Goal: Information Seeking & Learning: Stay updated

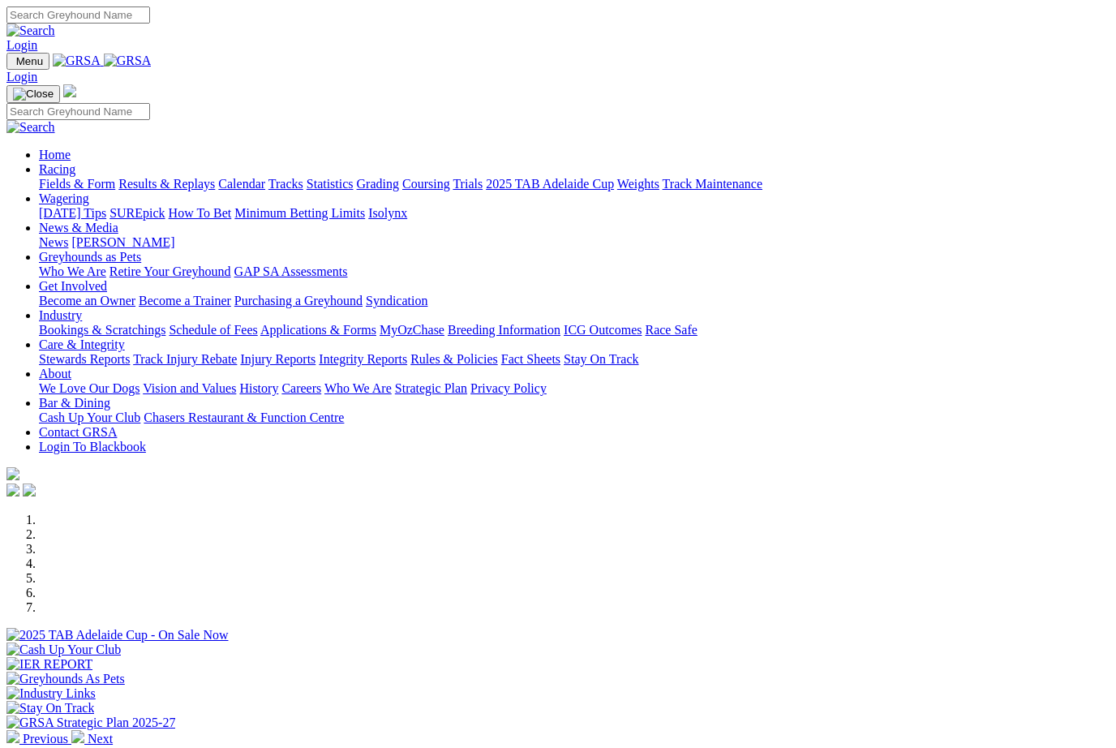
click at [75, 162] on link "Racing" at bounding box center [57, 169] width 37 height 14
click at [215, 177] on link "Results & Replays" at bounding box center [166, 184] width 97 height 14
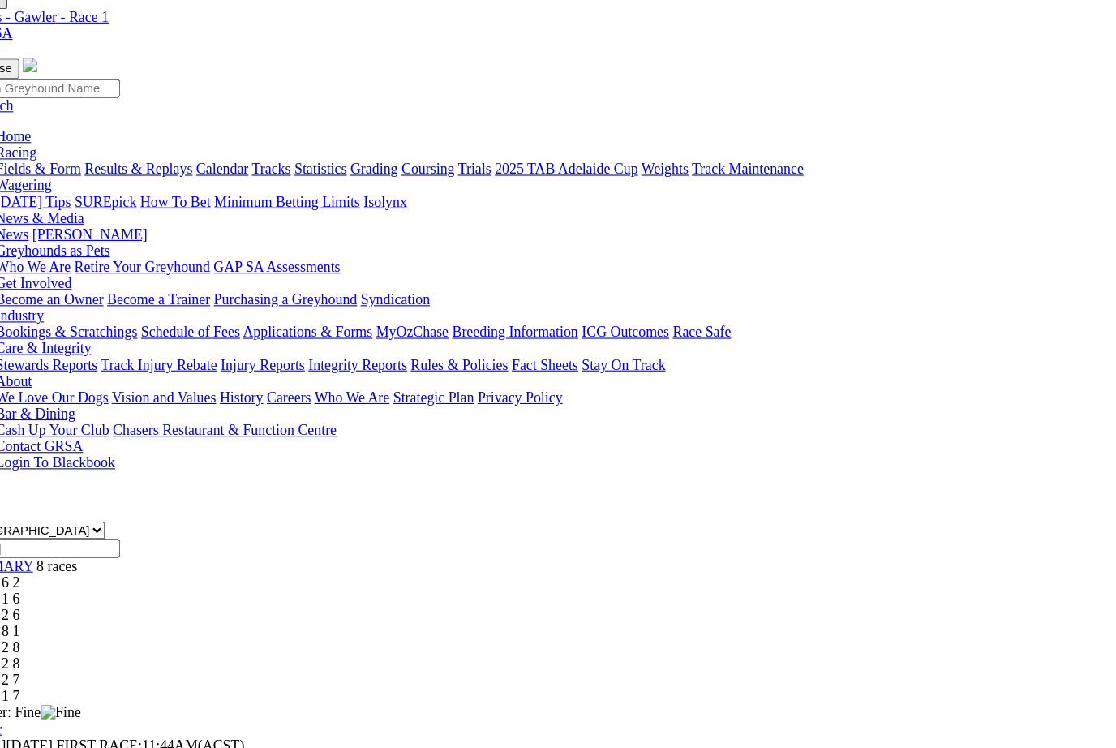
scroll to position [32, 0]
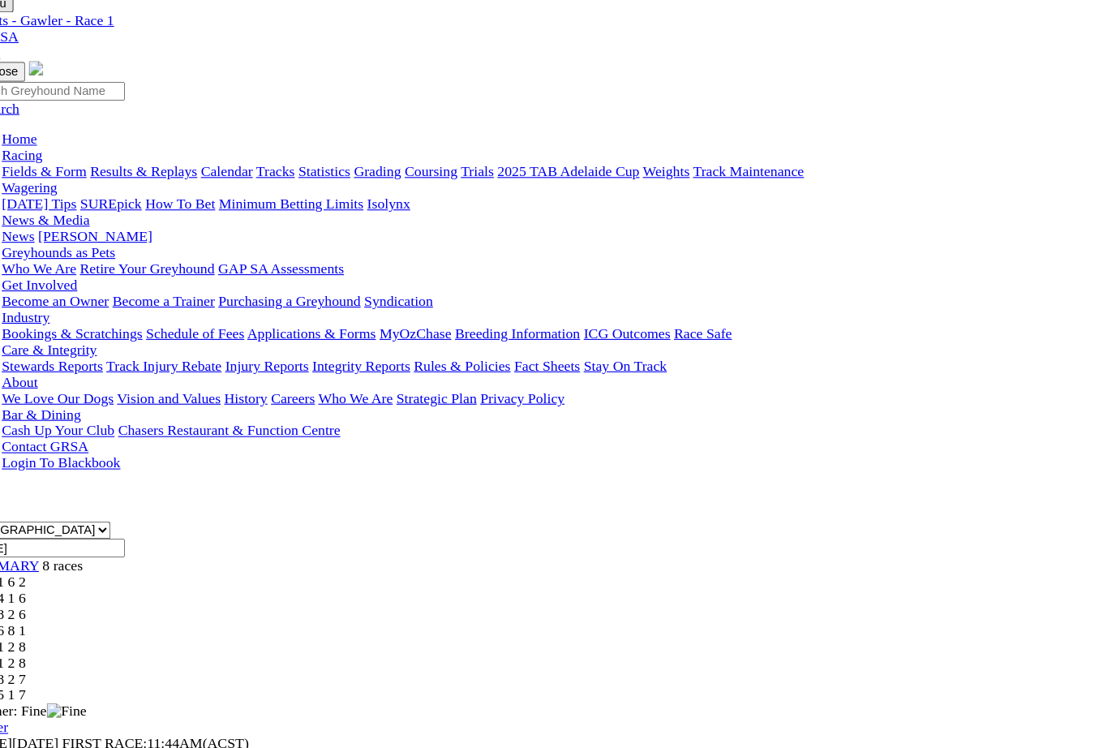
click at [22, 558] on link "R2" at bounding box center [13, 565] width 15 height 14
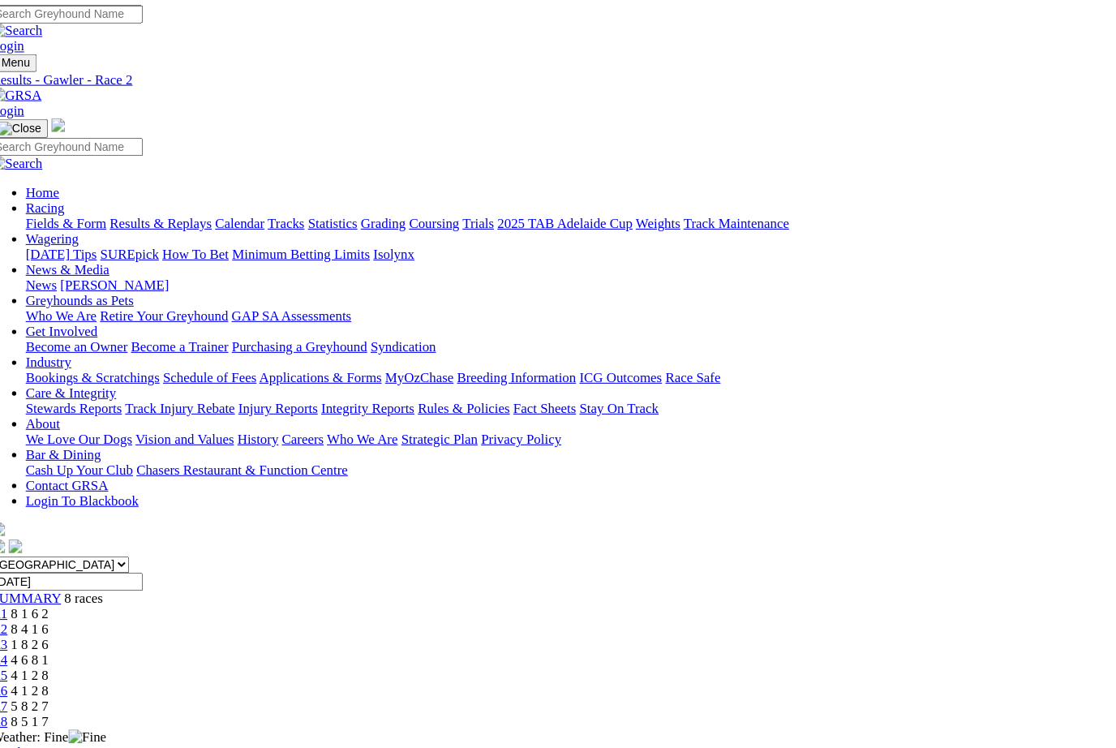
scroll to position [2, 0]
click at [22, 604] on link "R3" at bounding box center [13, 611] width 15 height 14
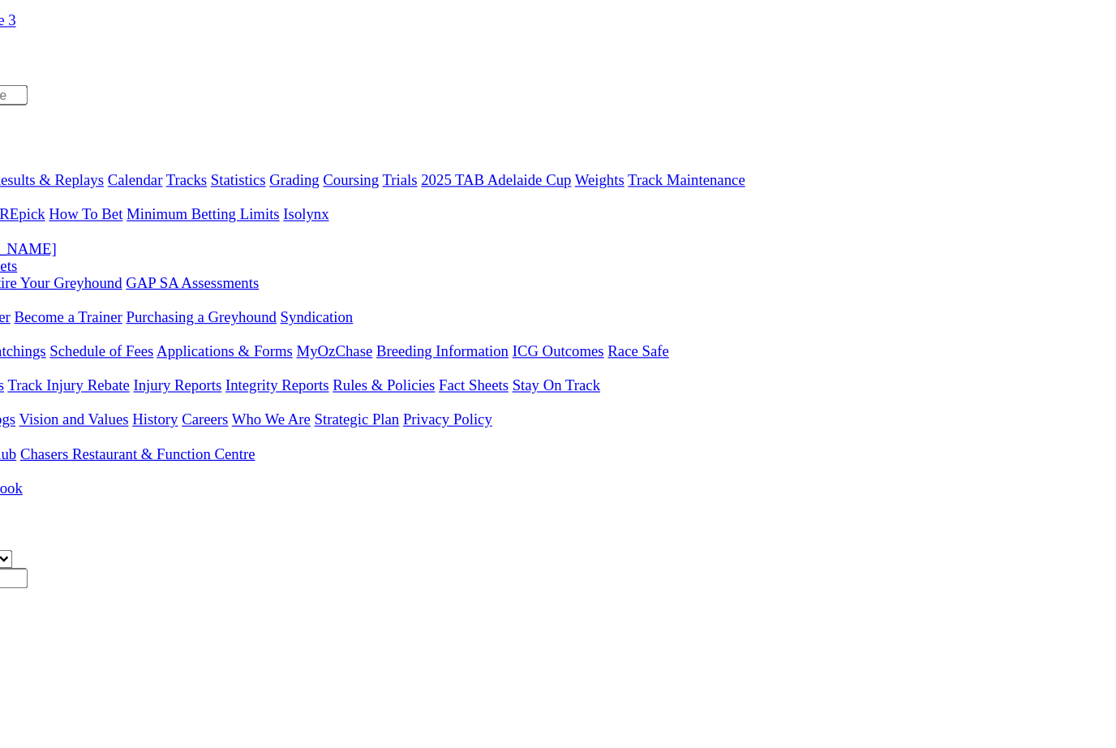
scroll to position [9, 0]
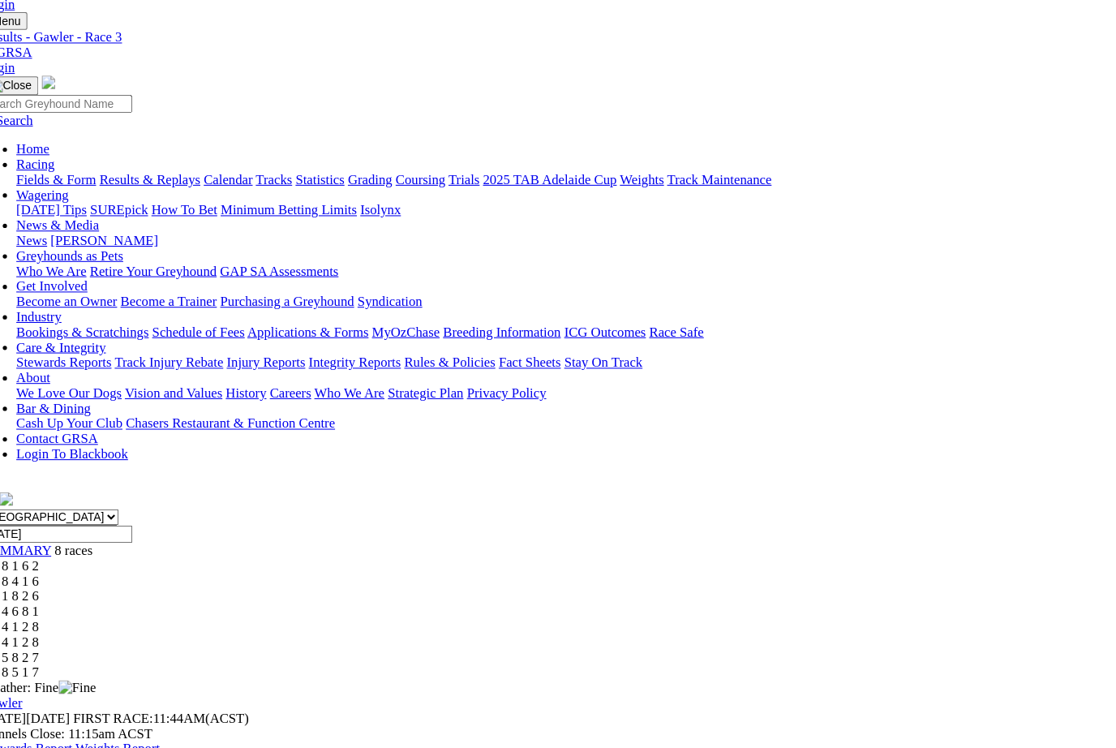
click at [22, 611] on span "R4" at bounding box center [13, 618] width 15 height 14
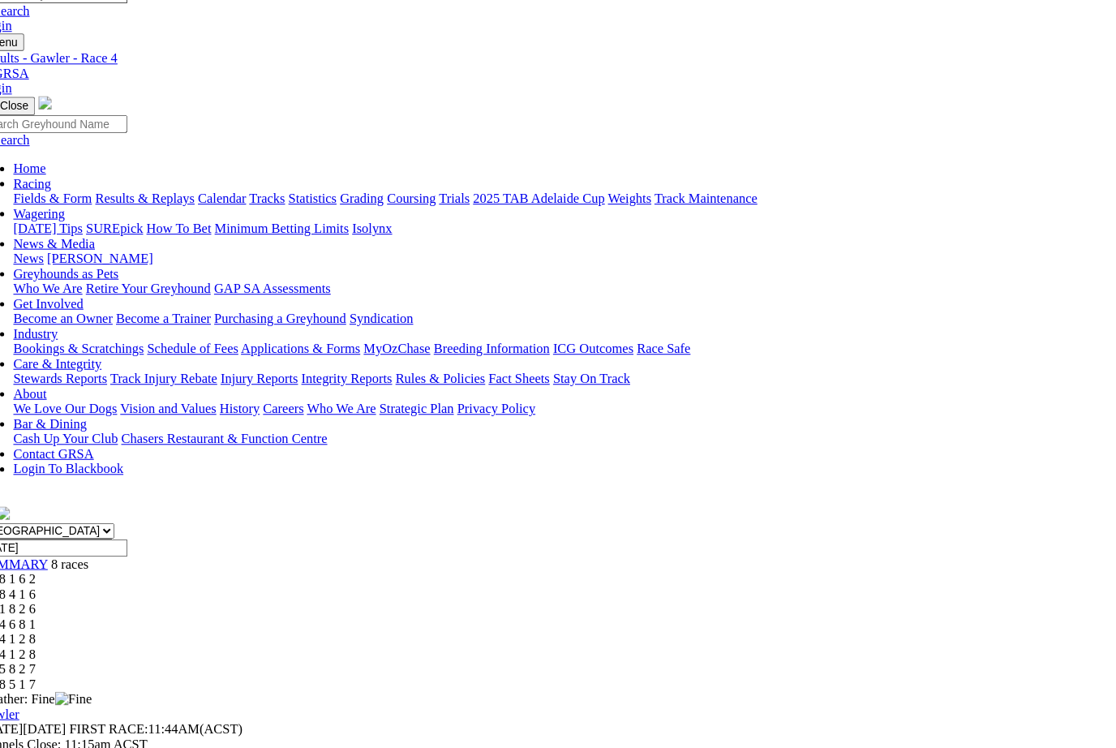
scroll to position [17, 0]
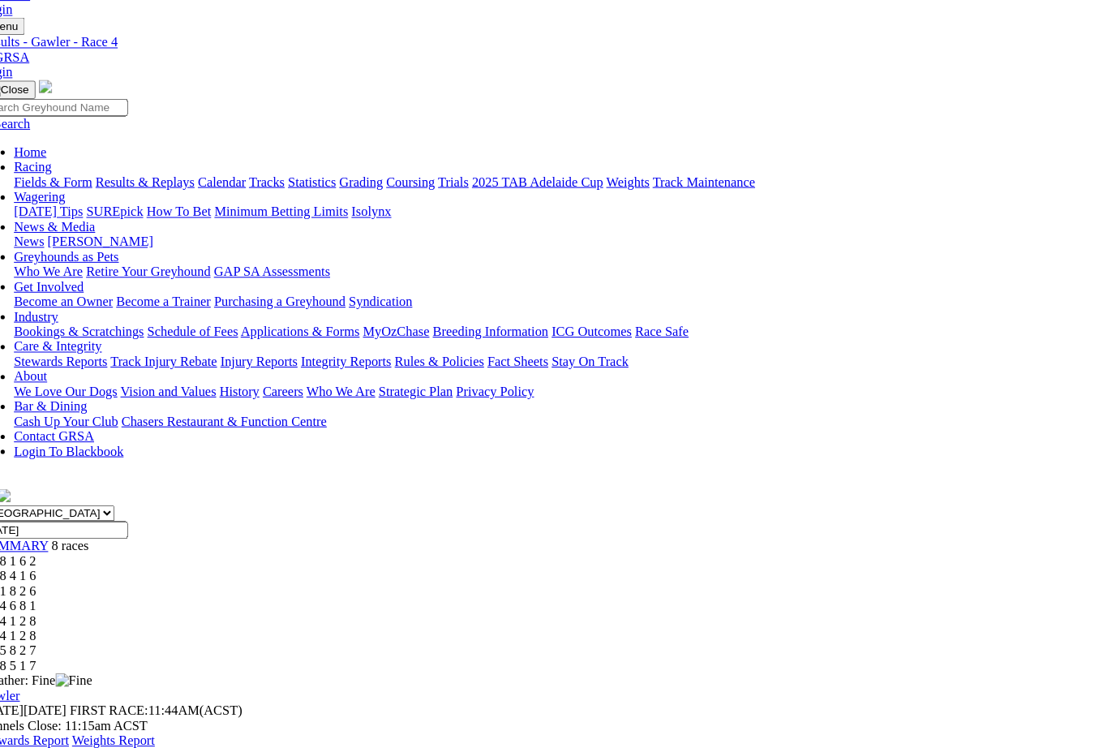
click at [22, 617] on link "R5" at bounding box center [13, 624] width 15 height 14
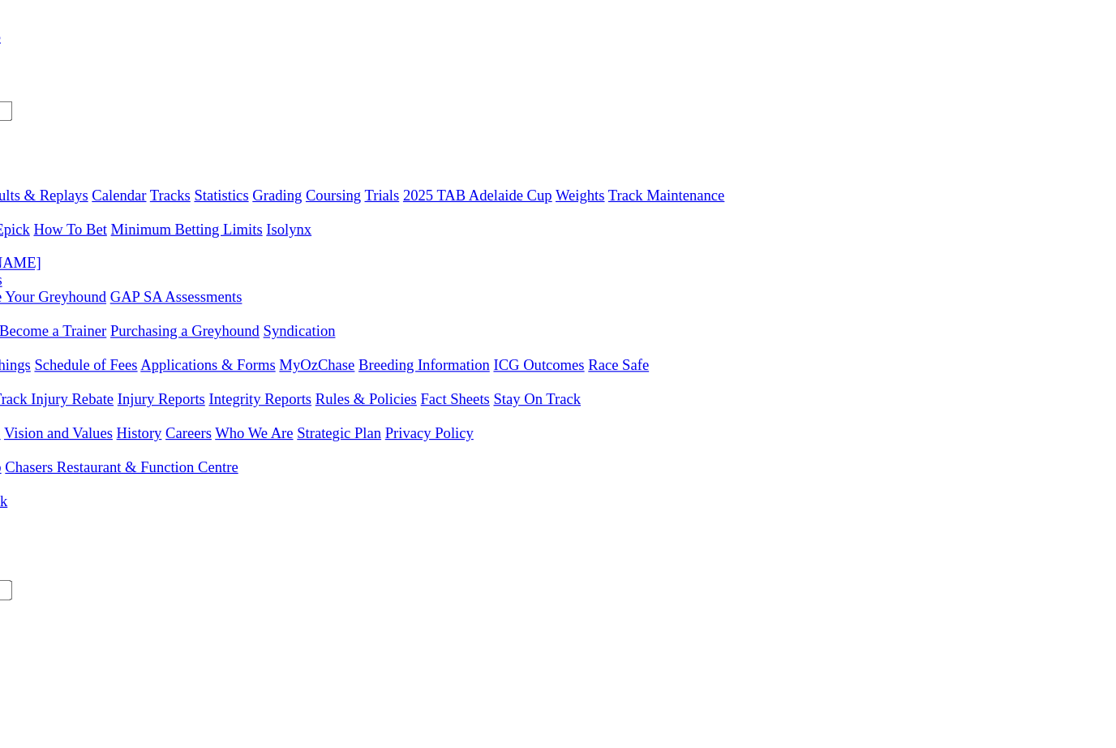
click at [61, 649] on span "4 1 2 8" at bounding box center [43, 656] width 36 height 14
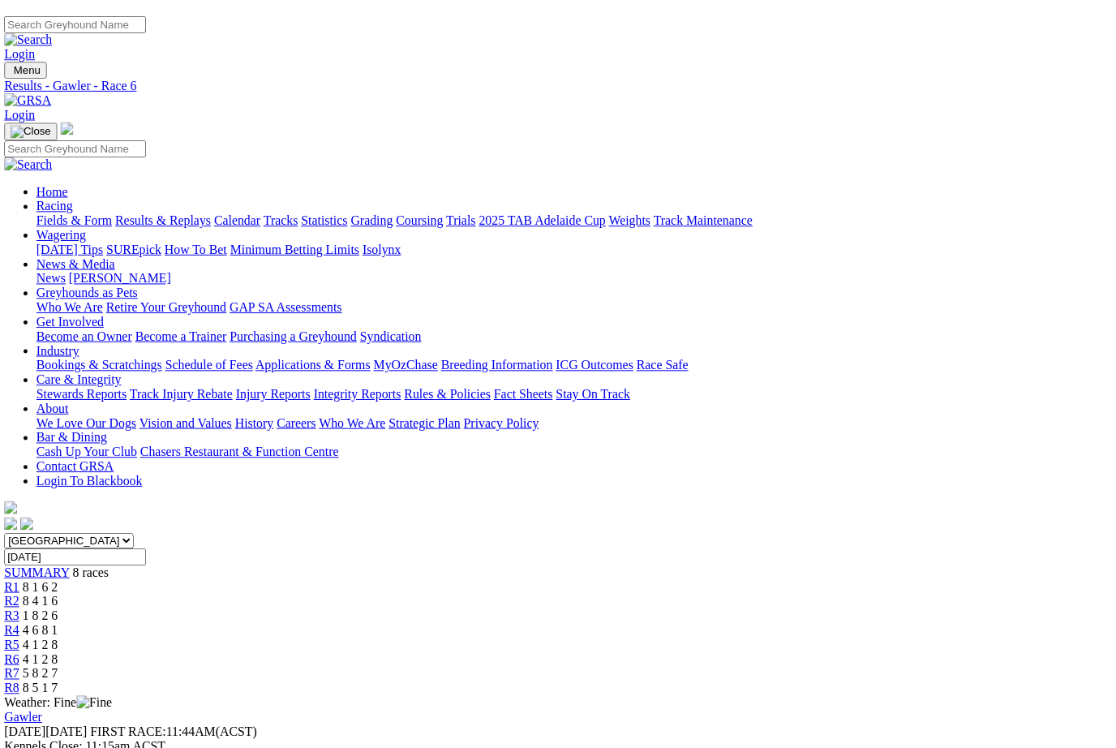
scroll to position [0, 12]
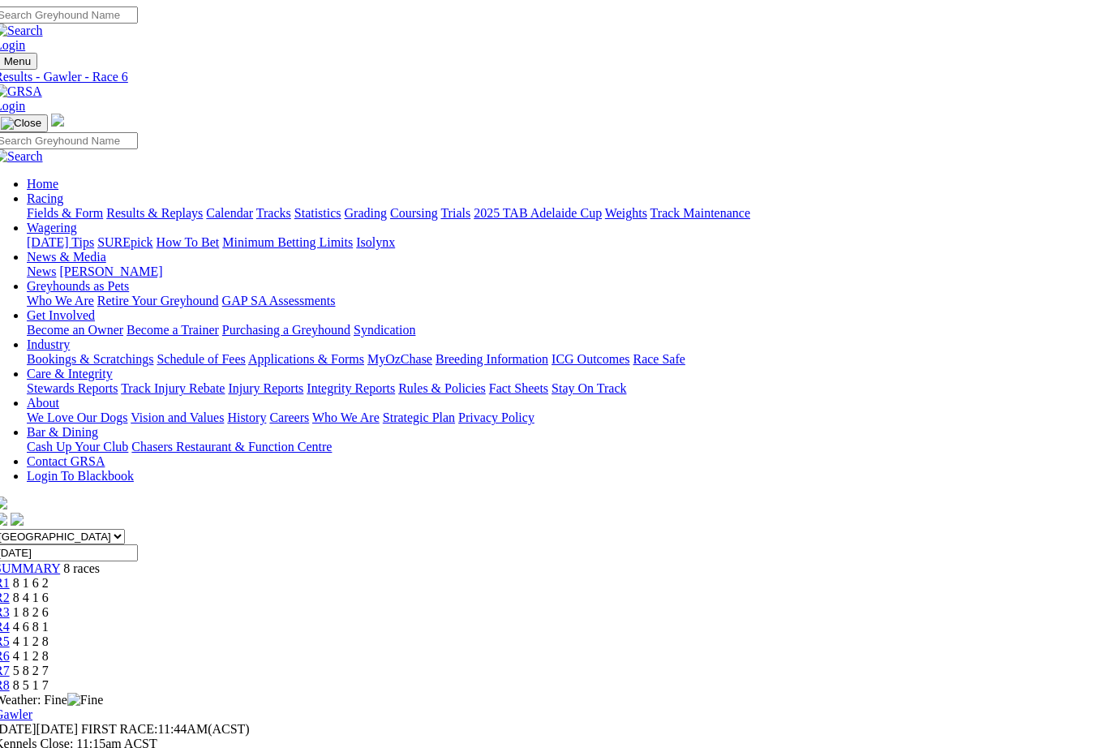
click at [49, 664] on span "5 8 2 7" at bounding box center [31, 671] width 36 height 14
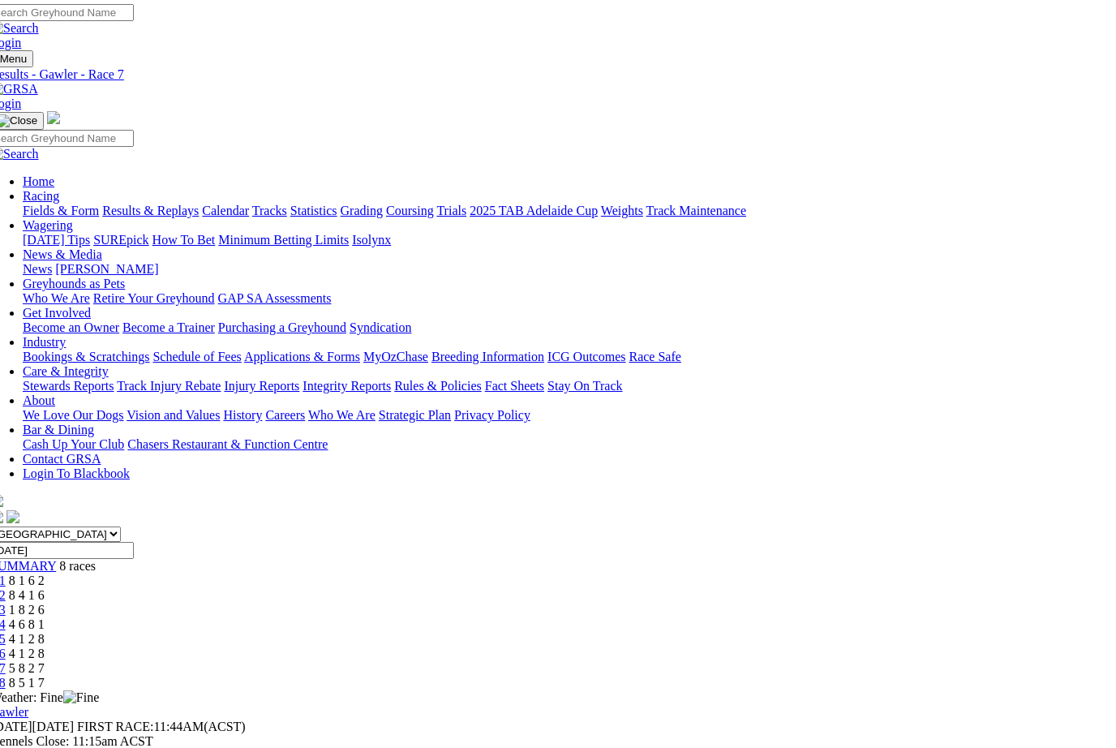
scroll to position [1, 16]
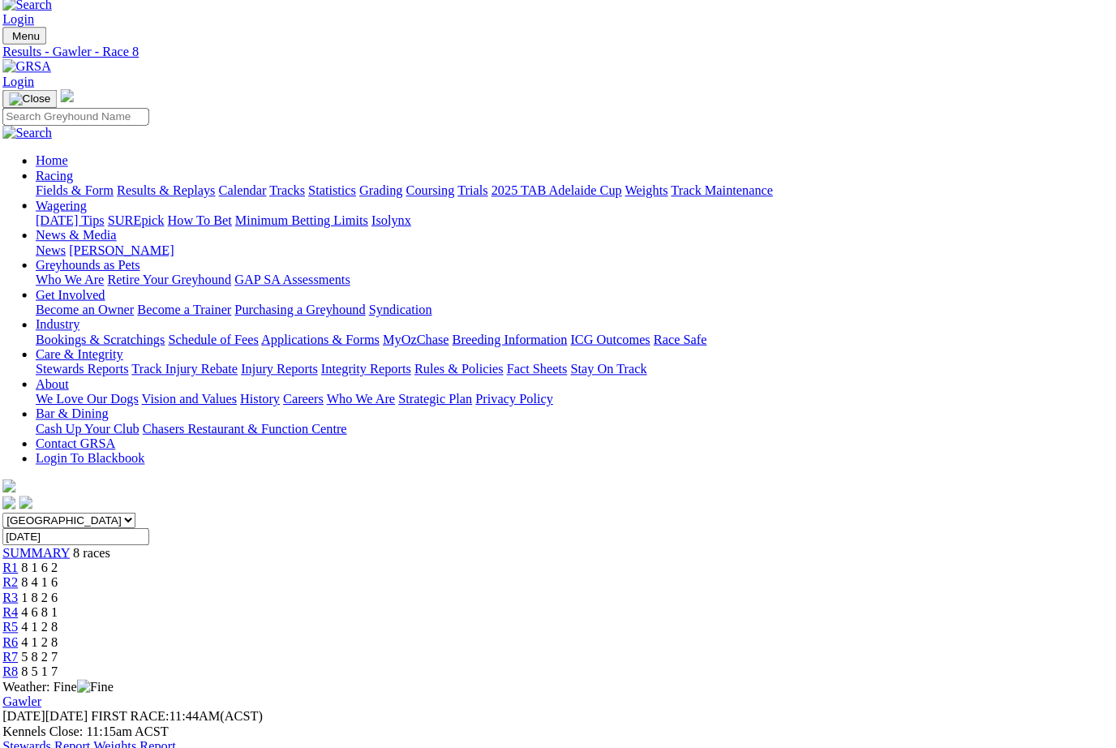
scroll to position [29, 0]
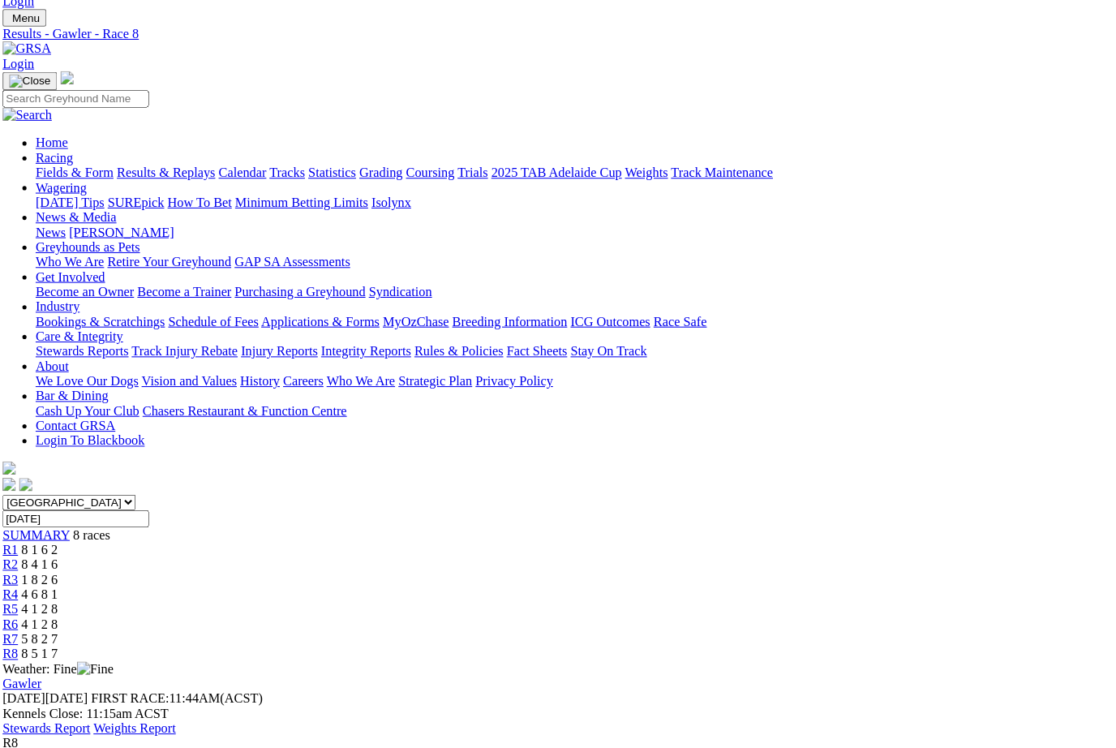
click at [22, 561] on link "R2" at bounding box center [13, 568] width 15 height 14
